Goal: Check status

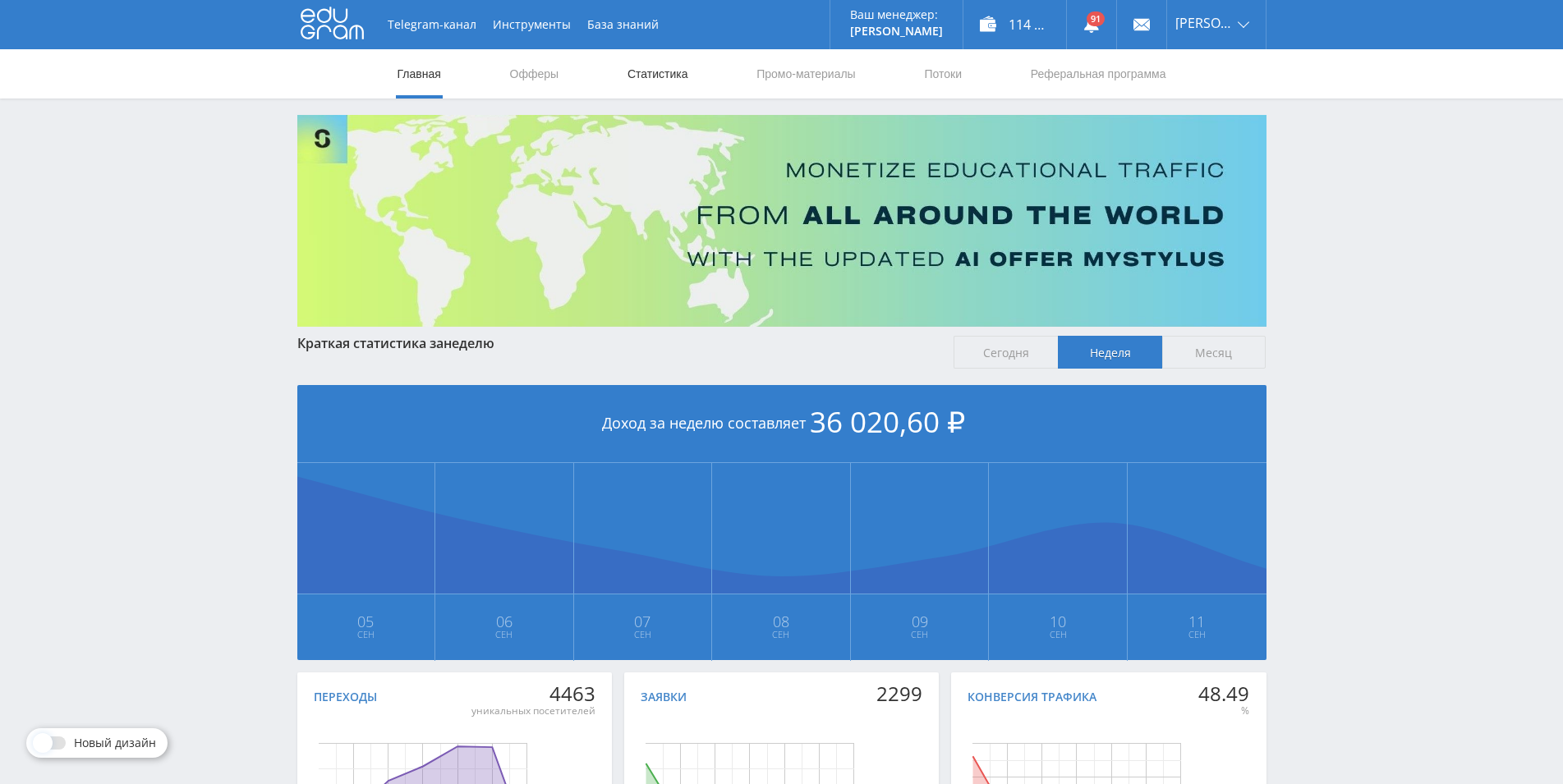
click at [635, 66] on link "Статистика" at bounding box center [657, 73] width 64 height 49
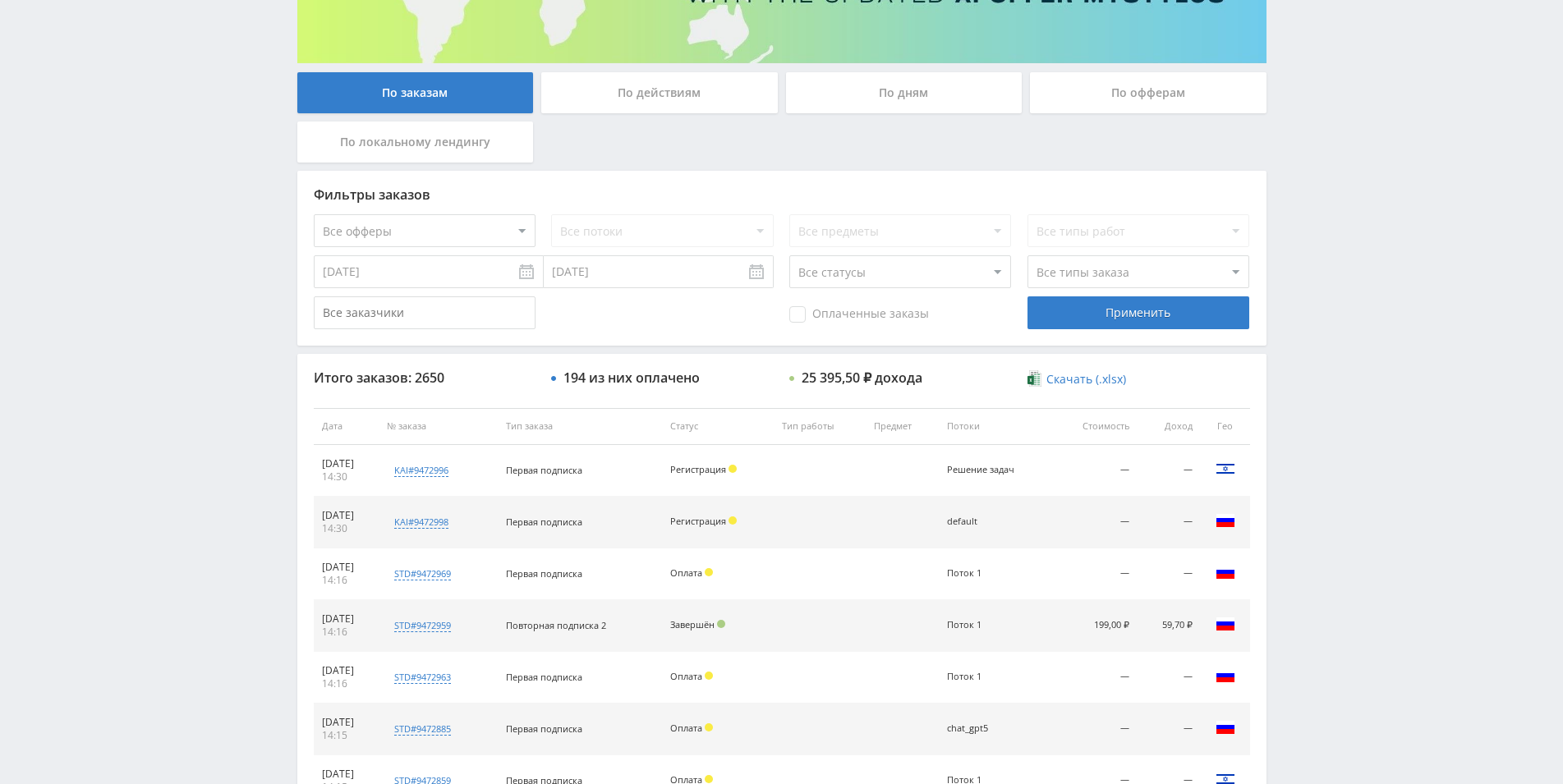
scroll to position [335, 0]
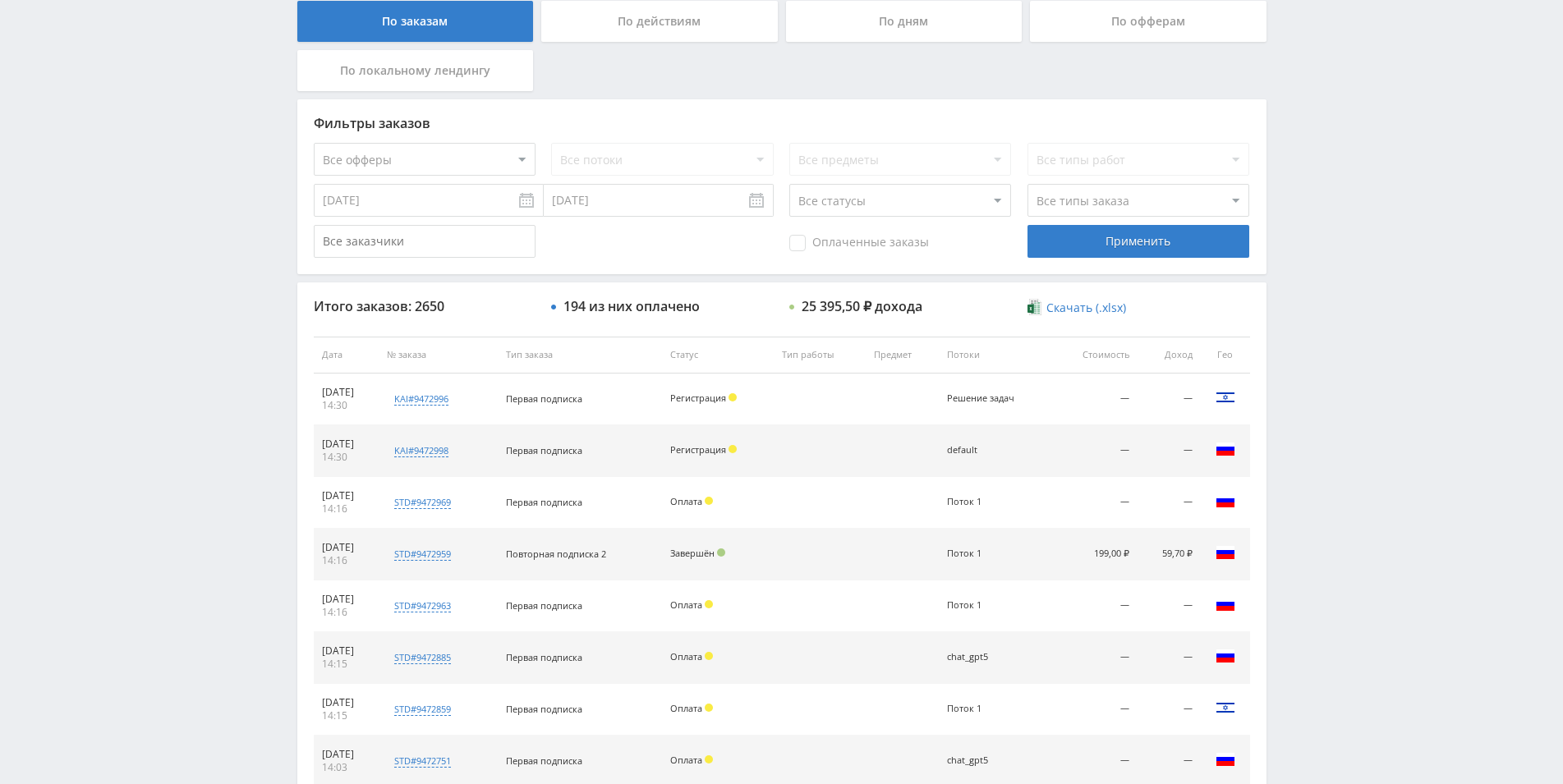
click at [314, 143] on select "Все офферы MyStylus MyStylus - Revshare Кампус AI Studybay Автор24 Studybay [GE…" at bounding box center [425, 159] width 222 height 33
select select "340"
click at [410, 246] on input "text" at bounding box center [425, 242] width 222 height 33
paste input "625787"
type input "625787"
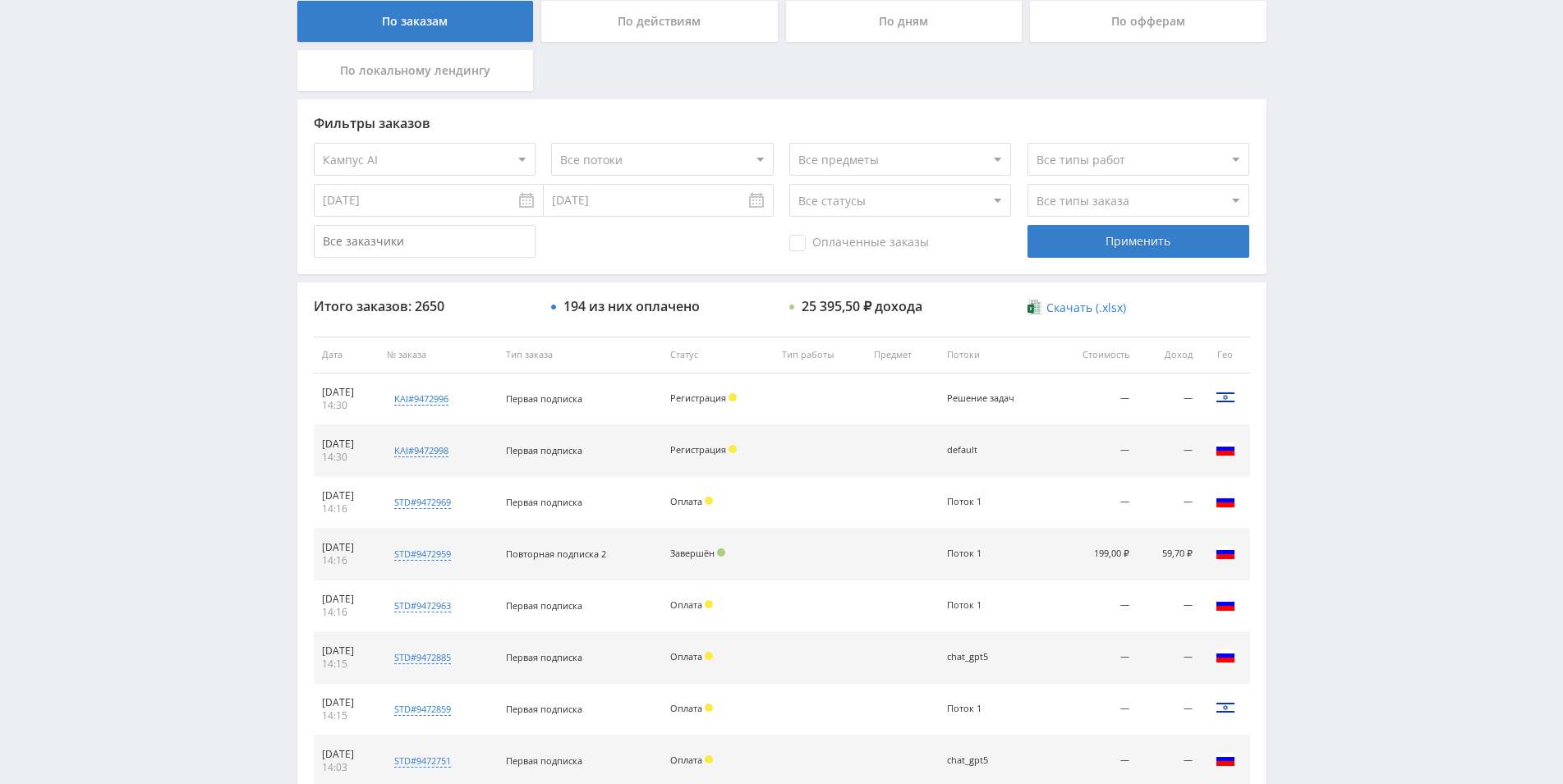
click at [415, 235] on input "text" at bounding box center [425, 242] width 222 height 33
paste input "1191027"
type input "1191027"
click at [1080, 232] on div "Применить" at bounding box center [1138, 242] width 222 height 33
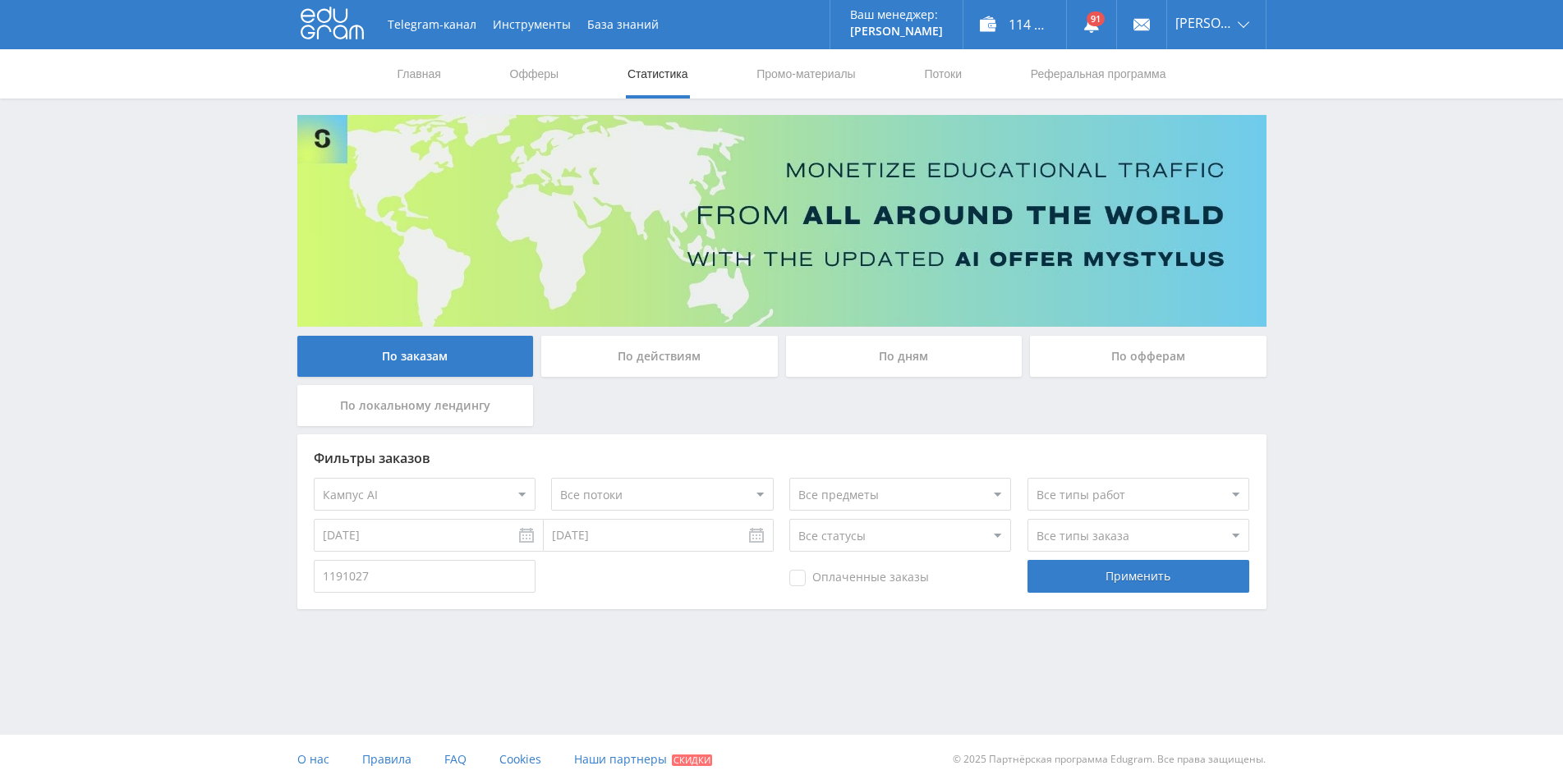
scroll to position [0, 0]
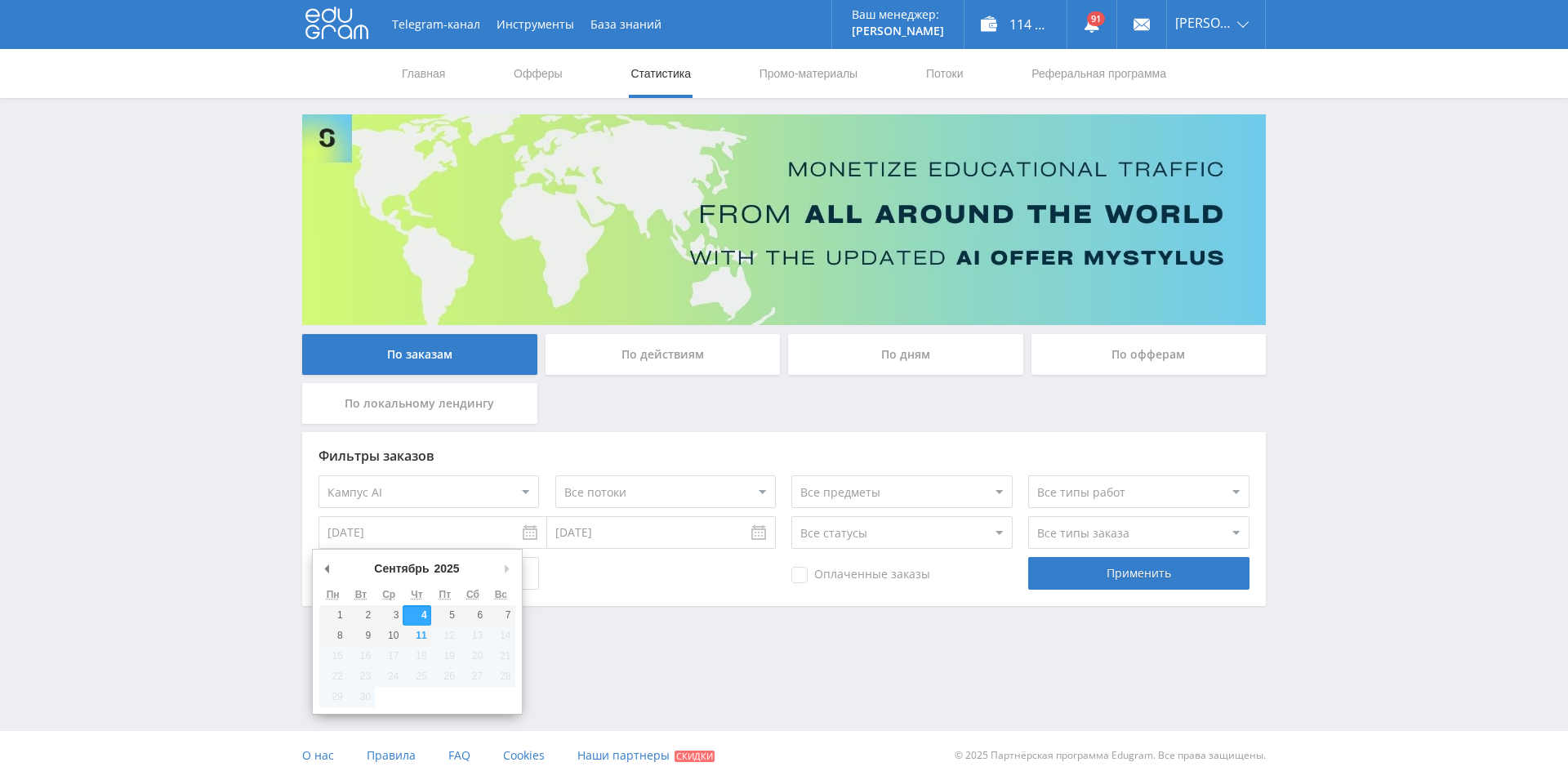
click at [446, 540] on input "[DATE]" at bounding box center [433, 533] width 229 height 33
click at [372, 560] on select "[PERSON_NAME] Март Апрель Май Июнь [PERSON_NAME] Сентябрь Октябрь Ноябрь Декабрь" at bounding box center [406, 568] width 69 height 17
type input "[DATE]"
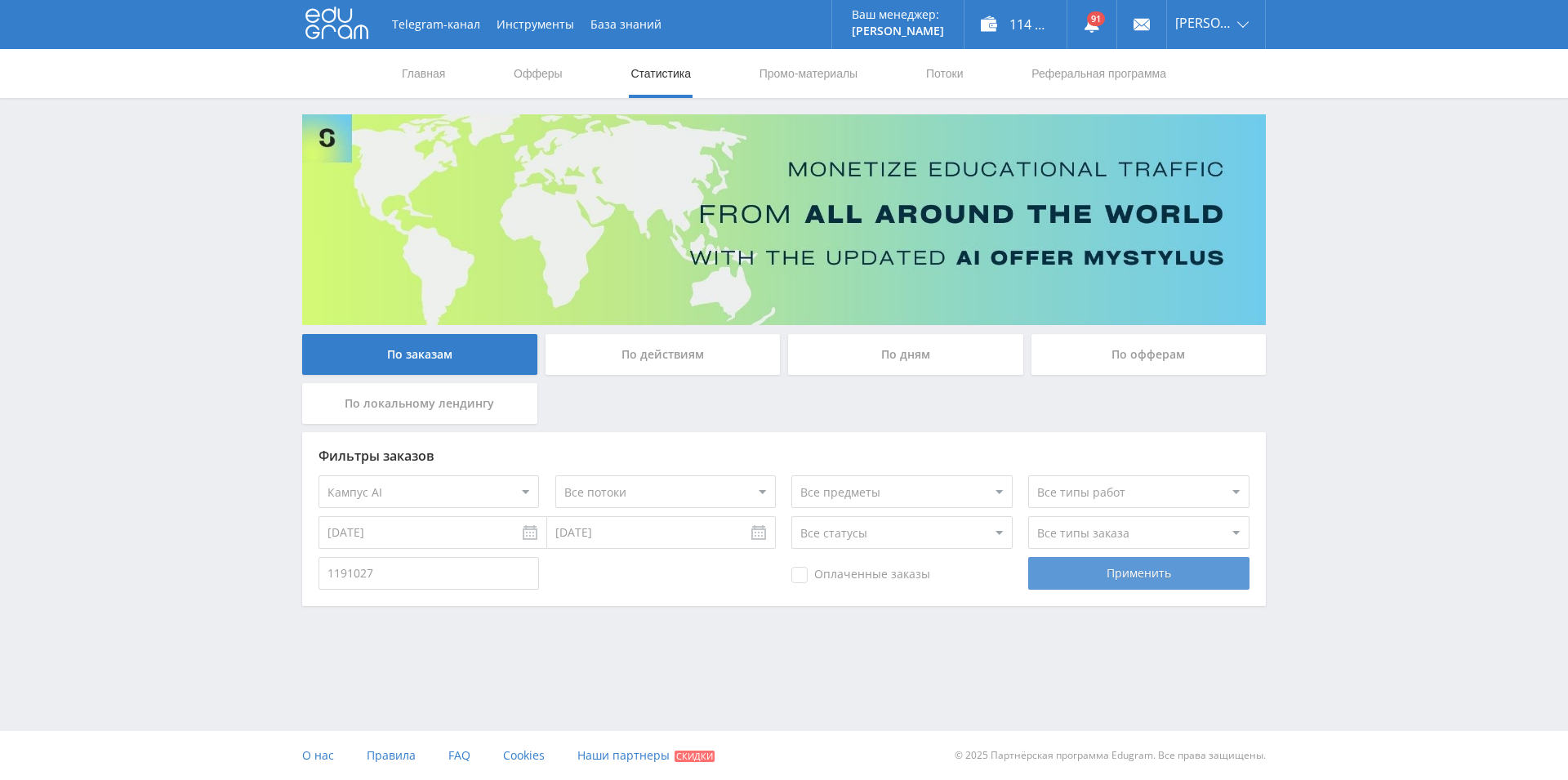
click at [1066, 588] on div "Применить" at bounding box center [1138, 573] width 221 height 33
click at [636, 388] on div "По заказам По действиям По дням По офферам По локальному лендингу" at bounding box center [784, 383] width 972 height 98
click at [635, 397] on div "По заказам По действиям По дням По офферам По локальному лендингу" at bounding box center [784, 383] width 972 height 98
click at [396, 579] on input "1191027" at bounding box center [429, 573] width 221 height 33
click at [397, 578] on input "1191027" at bounding box center [429, 573] width 221 height 33
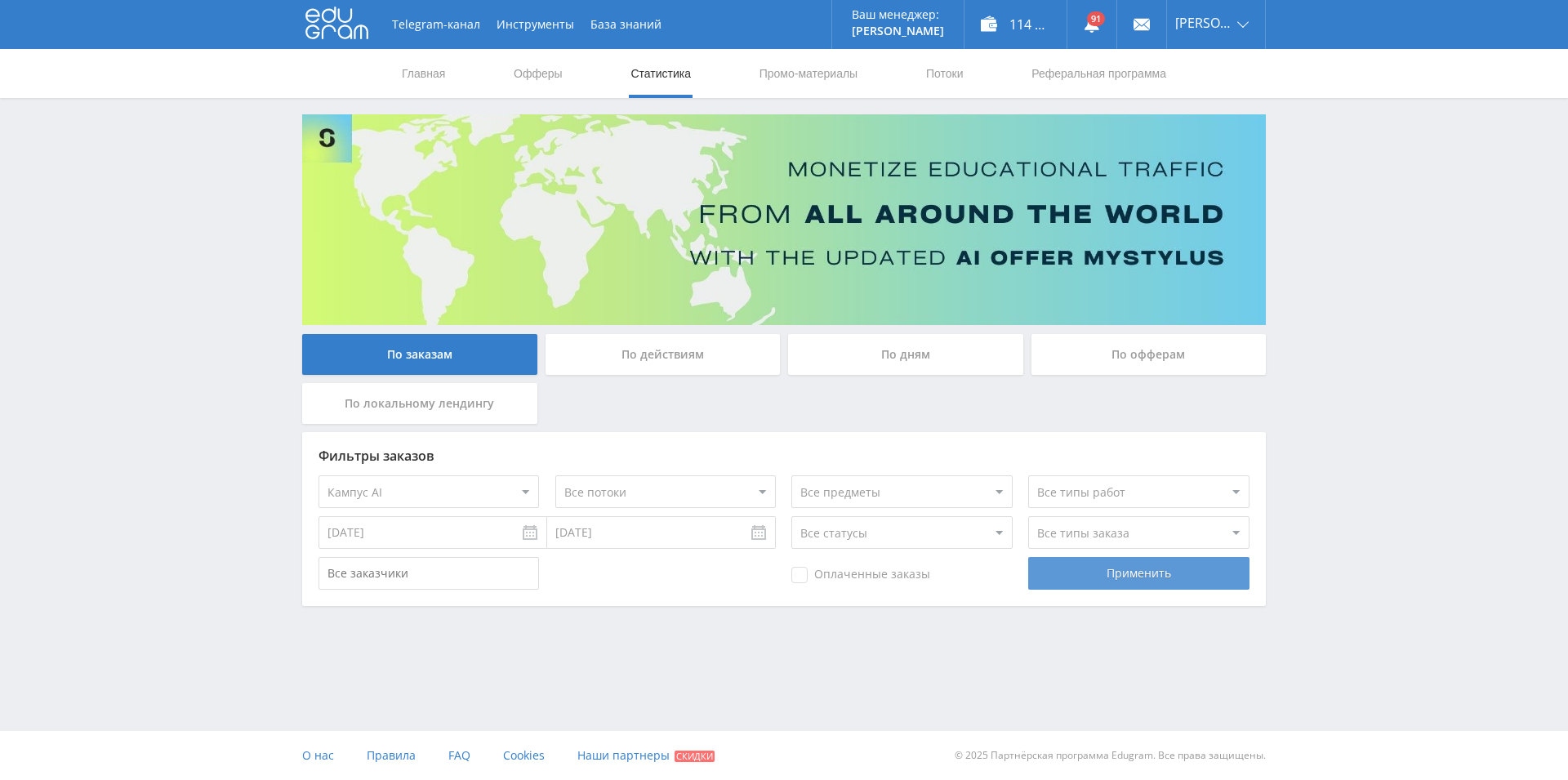
click at [1136, 581] on div "Применить" at bounding box center [1138, 573] width 221 height 33
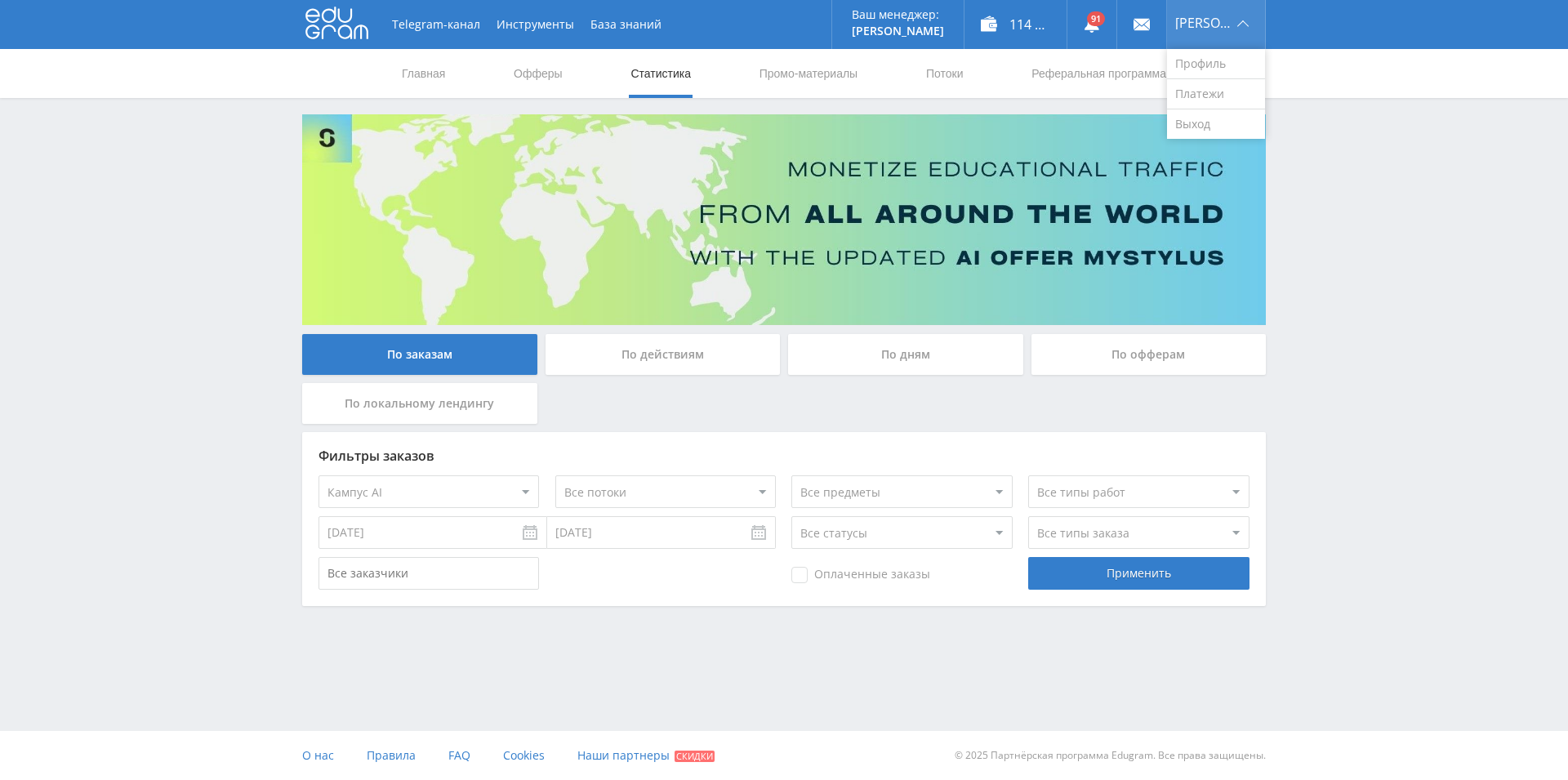
click at [1239, 22] on div "[PERSON_NAME]" at bounding box center [1216, 24] width 98 height 49
click at [1214, 125] on img at bounding box center [784, 219] width 964 height 211
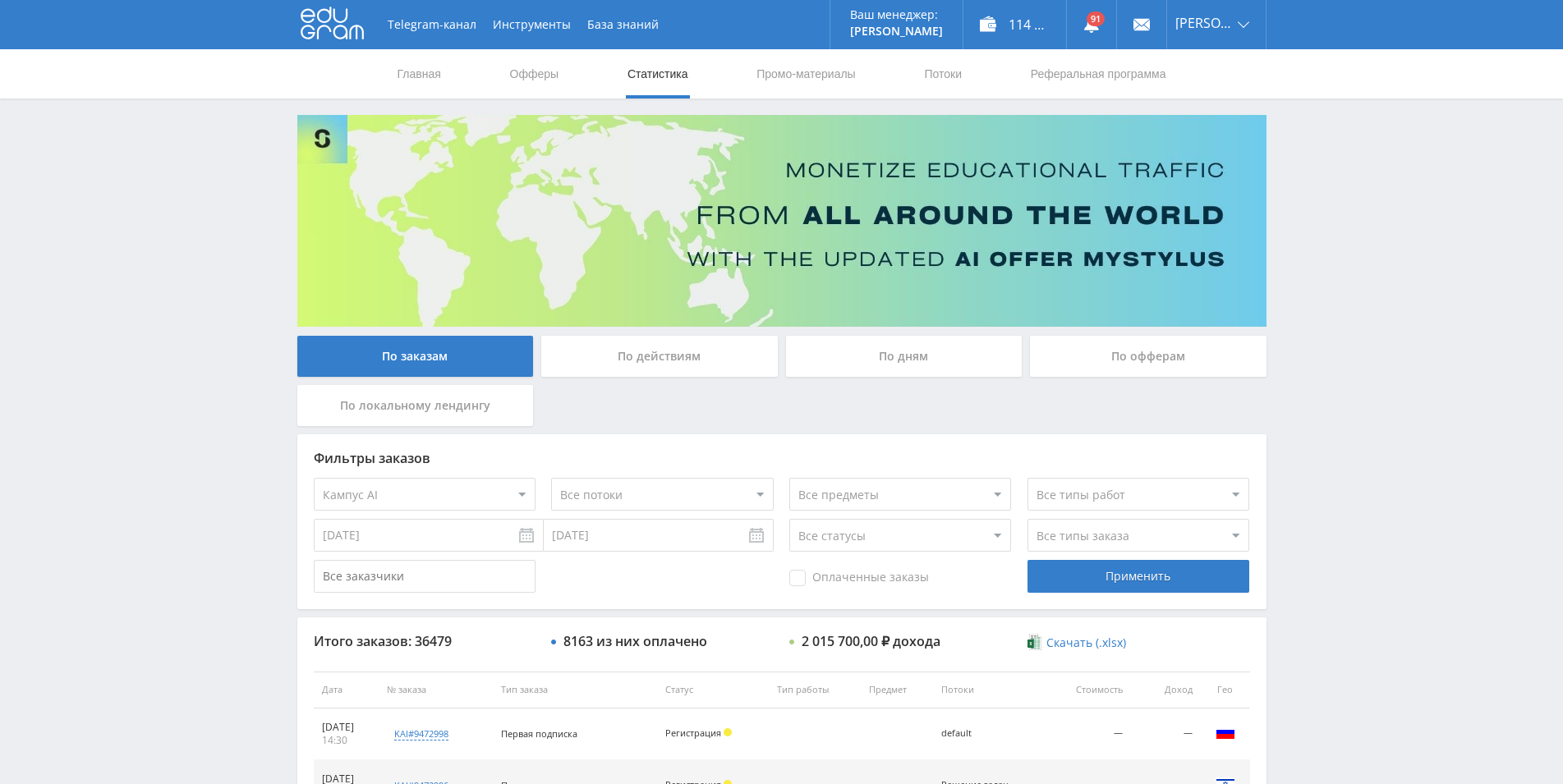
click at [1289, 335] on div "Telegram-канал Инструменты База знаний Ваш менеджер: [PERSON_NAME] Online @edug…" at bounding box center [781, 689] width 1563 height 1379
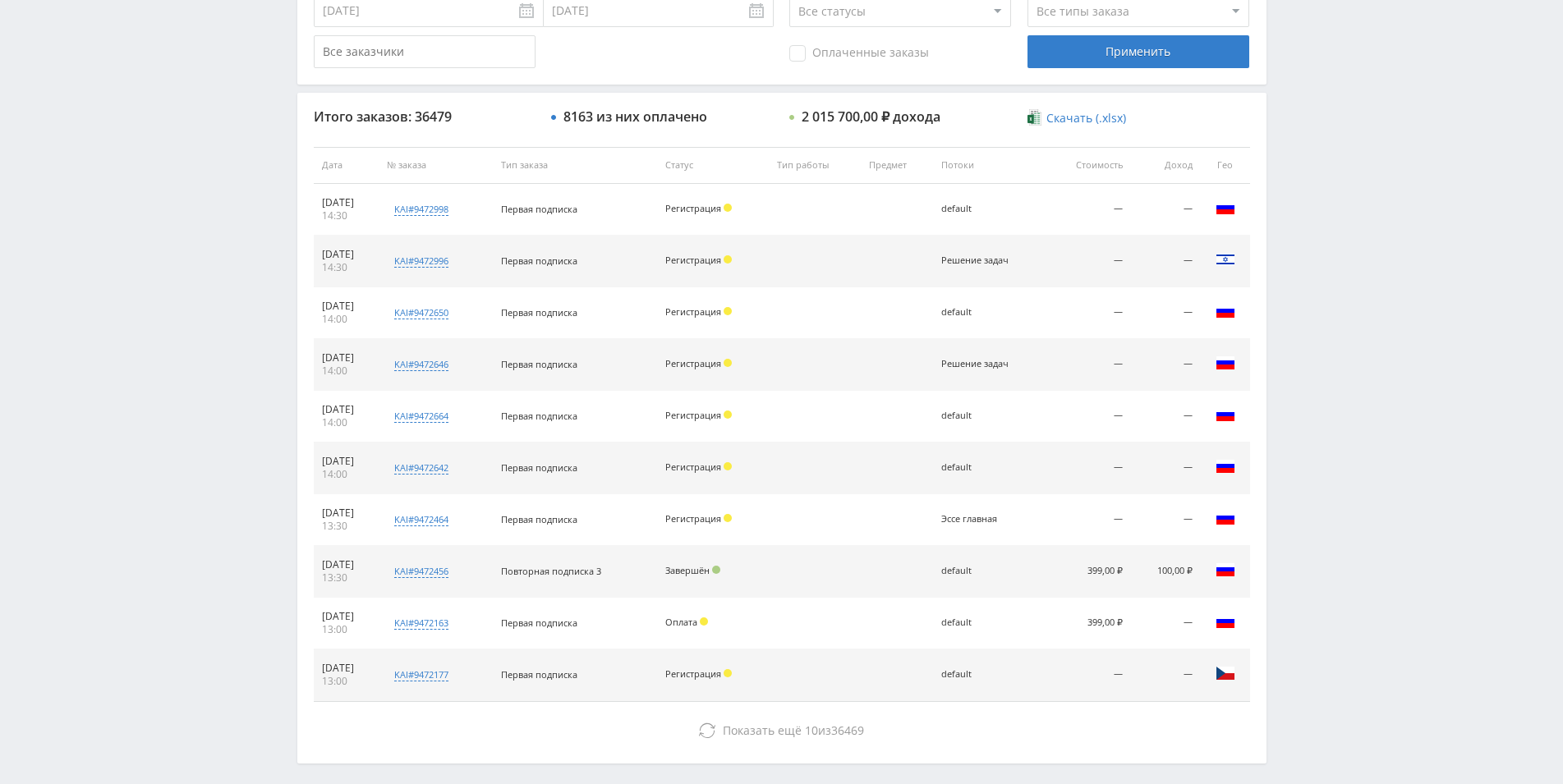
scroll to position [595, 0]
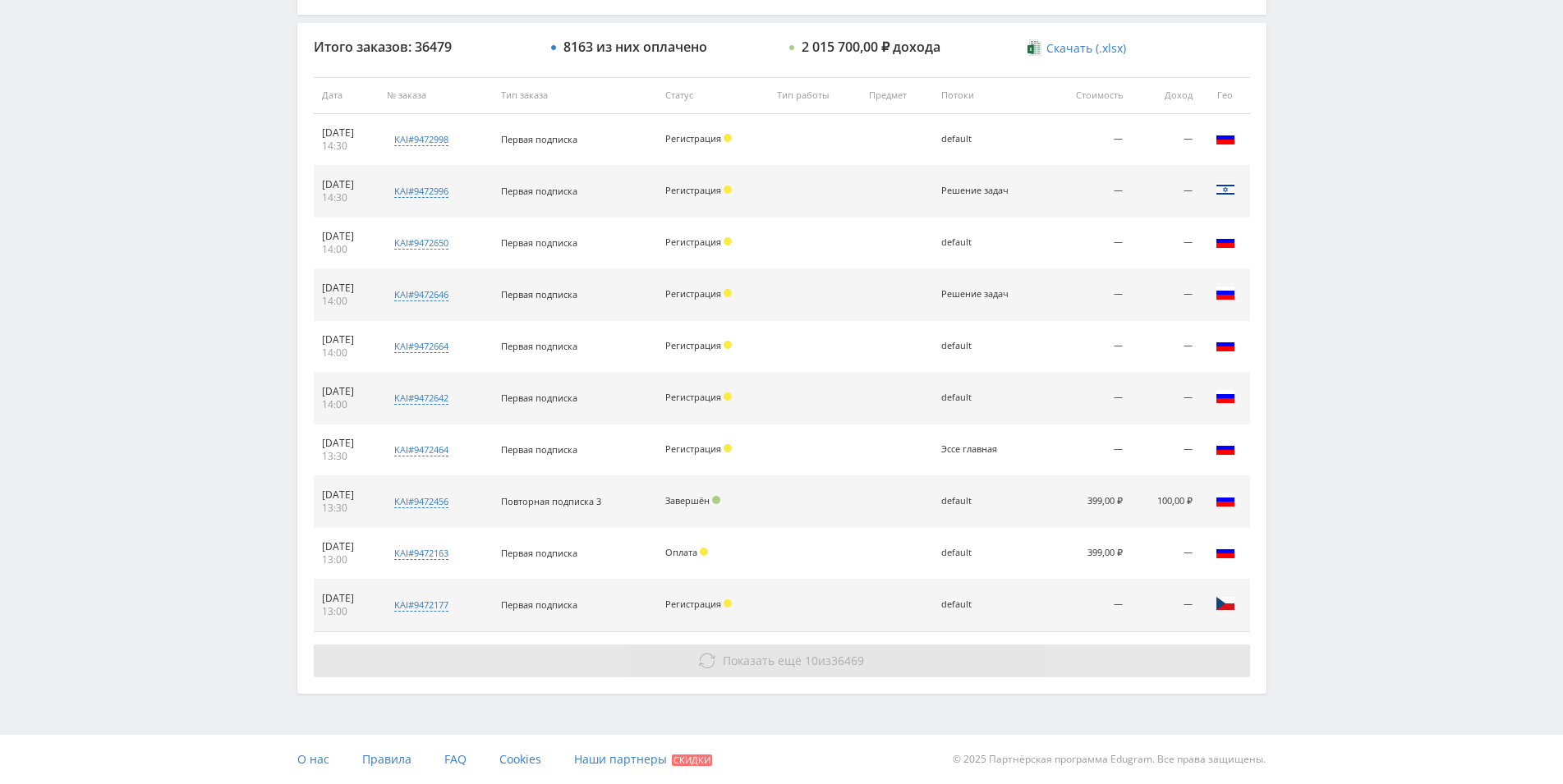
click at [713, 653] on button "Показать ещё 10 из 36469" at bounding box center [782, 661] width 936 height 33
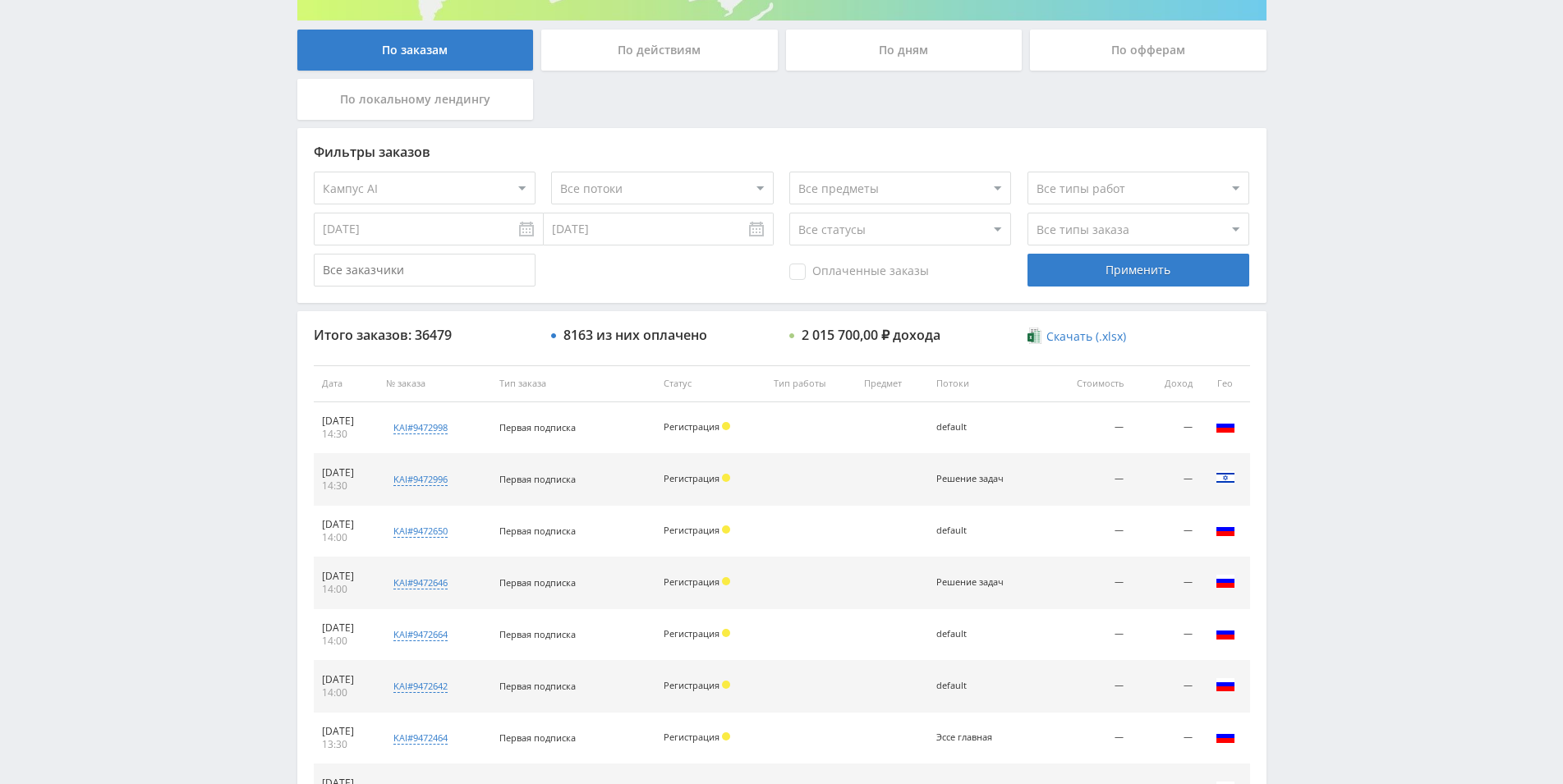
scroll to position [0, 0]
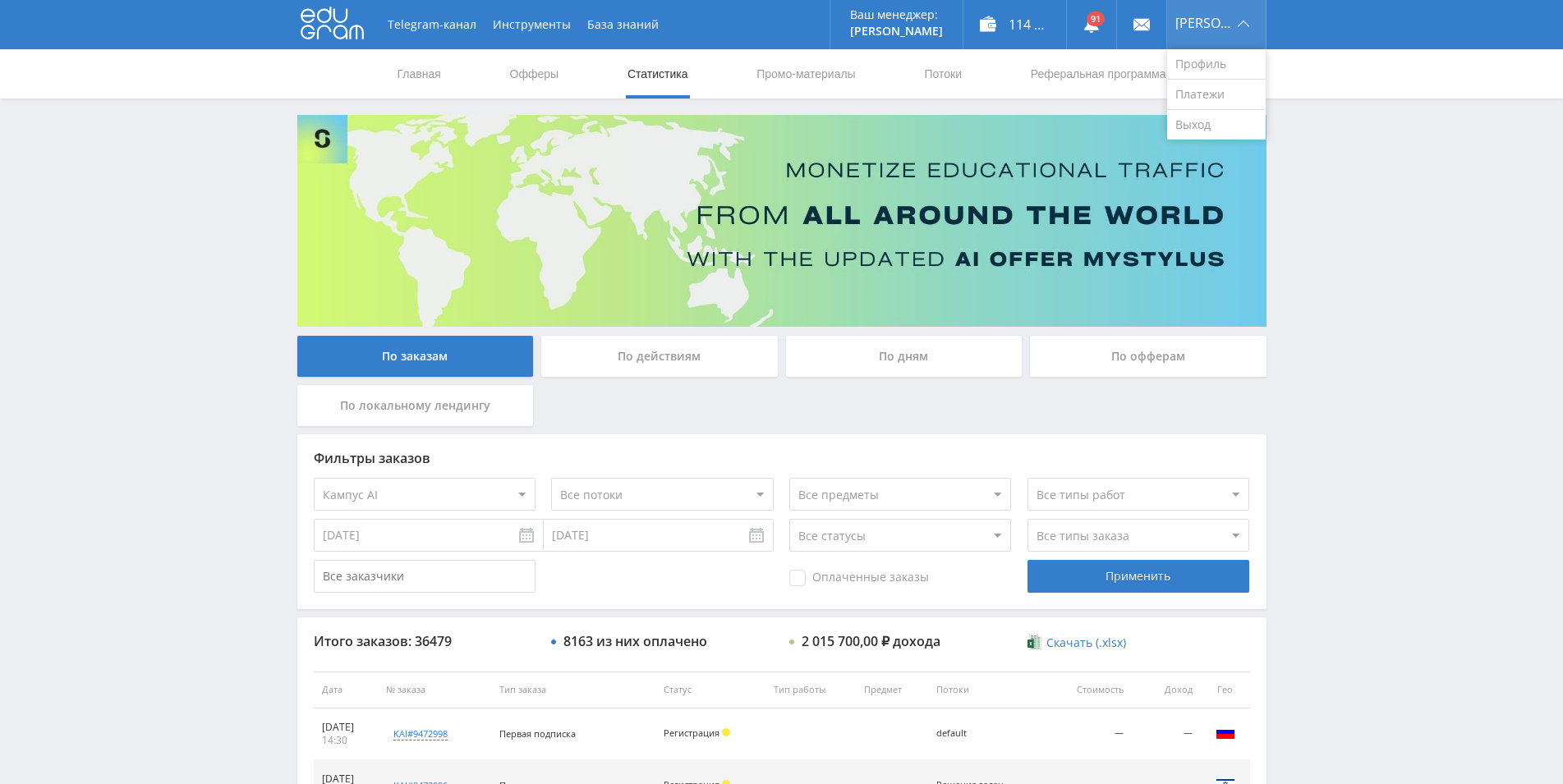
click at [1233, 19] on div "[PERSON_NAME]" at bounding box center [1216, 24] width 99 height 49
click at [1229, 140] on img at bounding box center [782, 220] width 970 height 212
click at [1228, 125] on link "Выход" at bounding box center [1216, 125] width 99 height 30
